Goal: Task Accomplishment & Management: Use online tool/utility

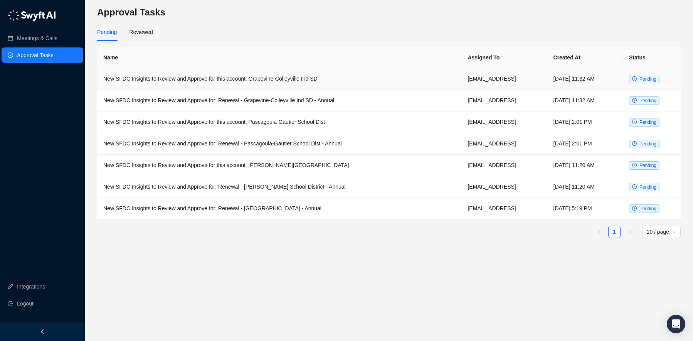
click at [271, 79] on td "New SFDC Insights to Review and Approve for this account: Grapevine-Colleyville…" at bounding box center [279, 79] width 364 height 22
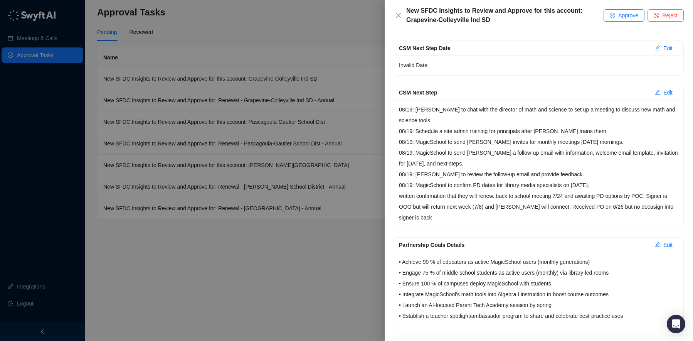
scroll to position [186, 0]
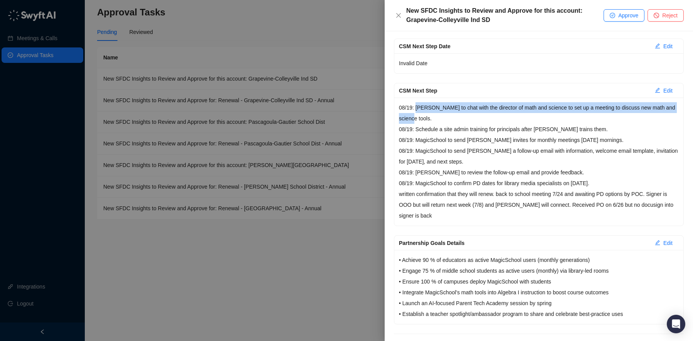
drag, startPoint x: 417, startPoint y: 108, endPoint x: 415, endPoint y: 118, distance: 10.2
click at [415, 118] on p "08/19: [PERSON_NAME] to chat with the director of math and science to set up a …" at bounding box center [539, 145] width 280 height 86
copy p "[PERSON_NAME] to chat with the director of math and science to set up a meeting…"
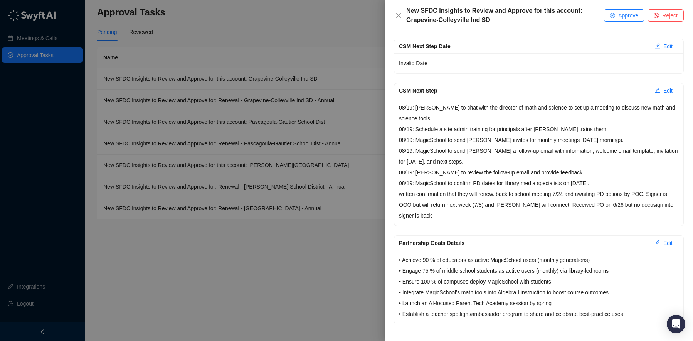
click at [423, 132] on p "08/19: [PERSON_NAME] to chat with the director of math and science to set up a …" at bounding box center [539, 145] width 280 height 86
drag, startPoint x: 417, startPoint y: 129, endPoint x: 585, endPoint y: 128, distance: 168.0
click at [585, 128] on p "08/19: [PERSON_NAME] to chat with the director of math and science to set up a …" at bounding box center [539, 145] width 280 height 86
copy p "Schedule a site admin training for principals after [PERSON_NAME] trains them."
click at [452, 141] on p "08/19: [PERSON_NAME] to chat with the director of math and science to set up a …" at bounding box center [539, 145] width 280 height 86
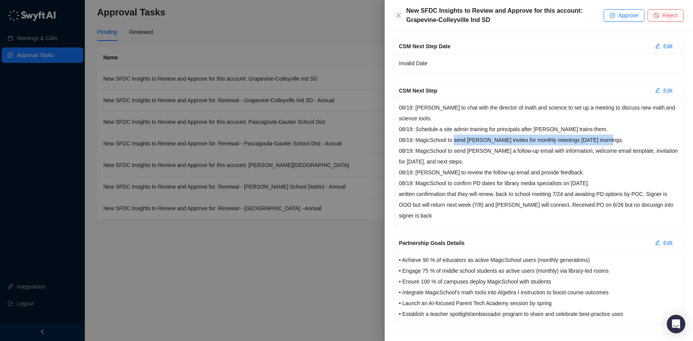
drag, startPoint x: 456, startPoint y: 141, endPoint x: 619, endPoint y: 136, distance: 162.7
click at [619, 136] on p "08/19: [PERSON_NAME] to chat with the director of math and science to set up a …" at bounding box center [539, 145] width 280 height 86
copy p "send [PERSON_NAME] invites for monthly meetings [DATE] mornings."
click at [474, 154] on p "08/19: [PERSON_NAME] to chat with the director of math and science to set up a …" at bounding box center [539, 145] width 280 height 86
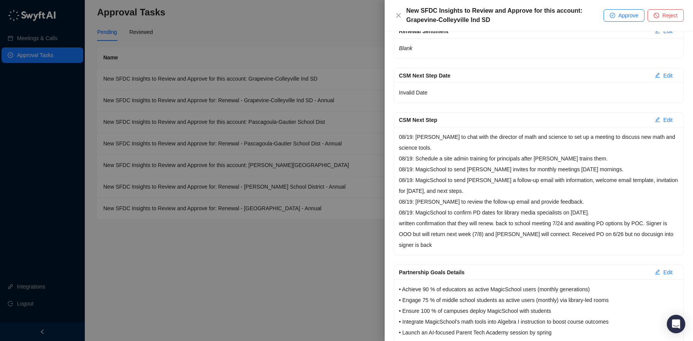
scroll to position [0, 0]
